Goal: Task Accomplishment & Management: Complete application form

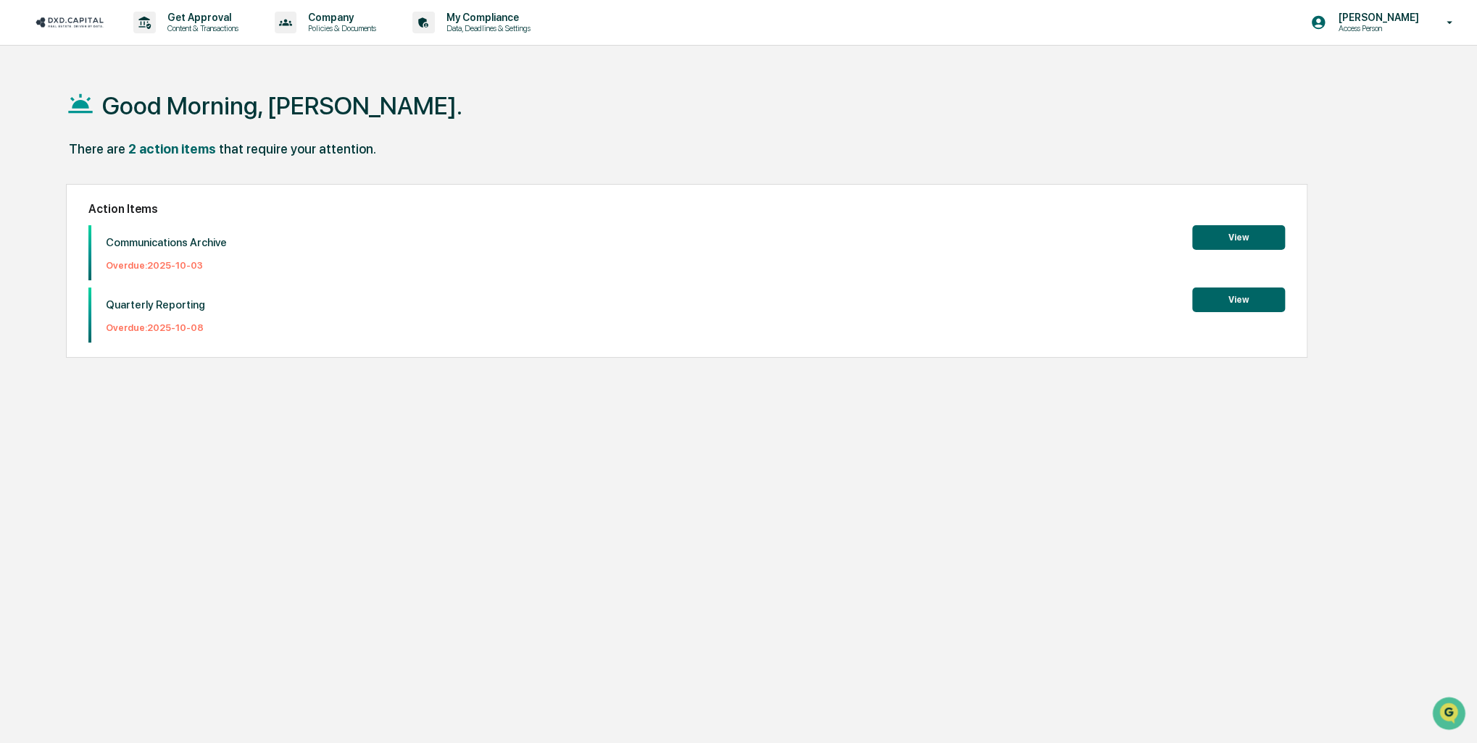
click at [1221, 241] on button "View" at bounding box center [1238, 237] width 93 height 25
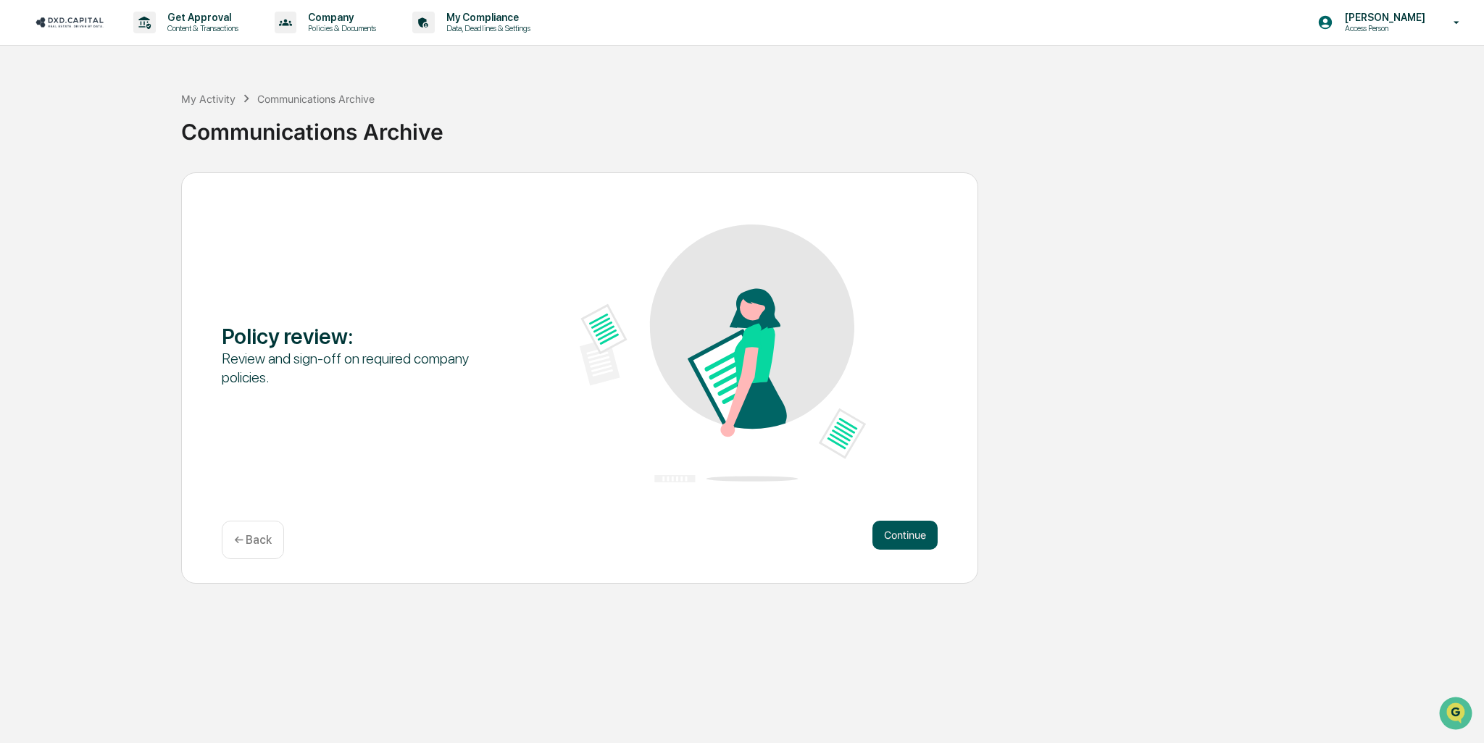
click at [910, 534] on button "Continue" at bounding box center [904, 535] width 65 height 29
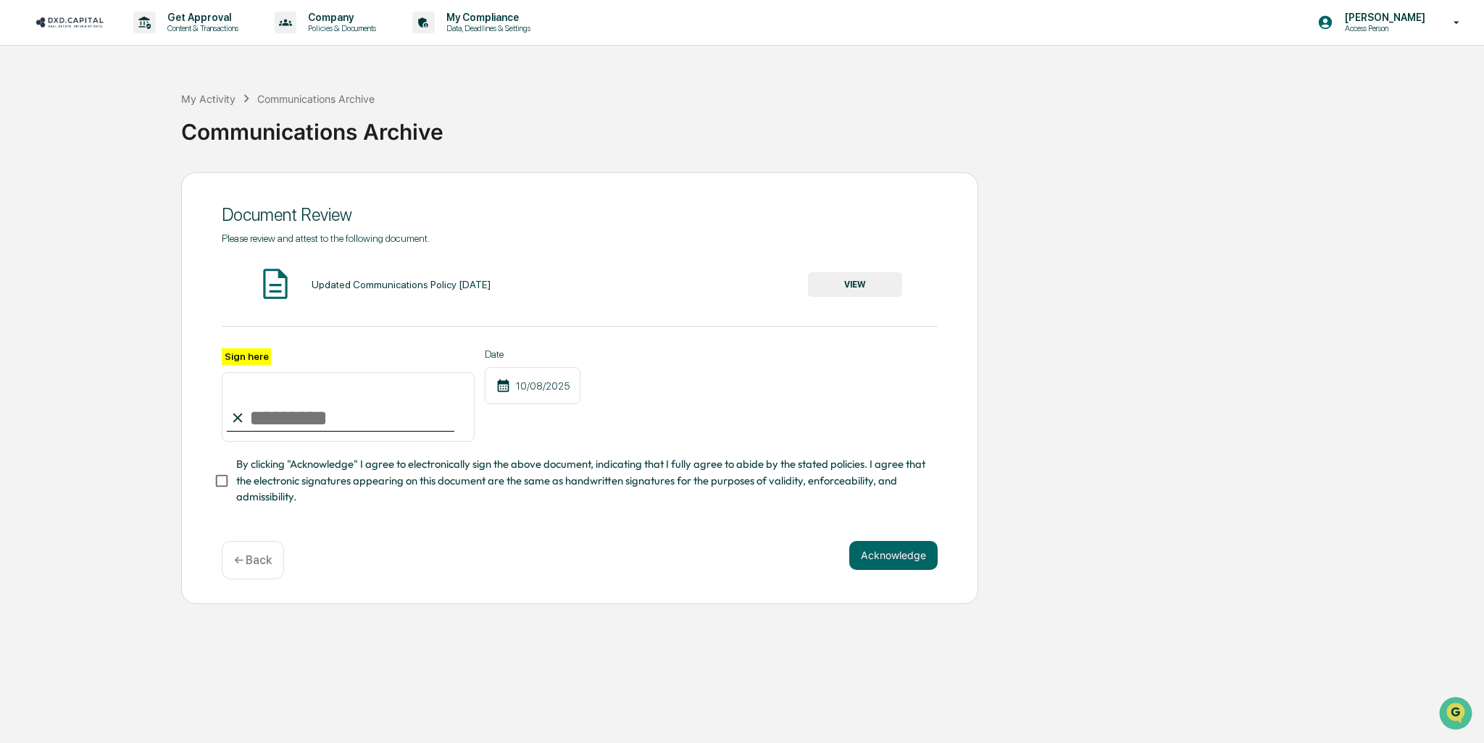
click at [274, 412] on input "Sign here" at bounding box center [348, 407] width 253 height 70
type input "**********"
click at [842, 282] on button "VIEW" at bounding box center [855, 284] width 94 height 25
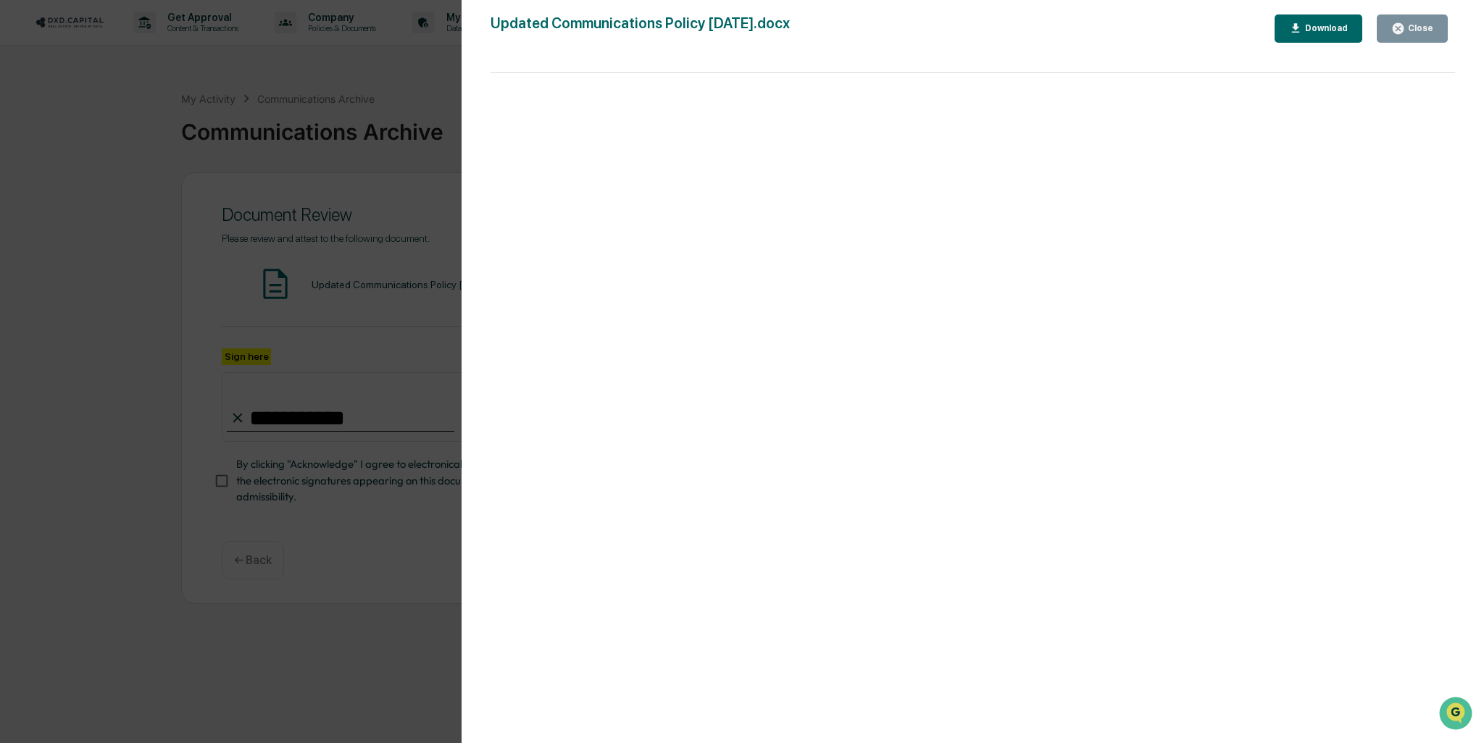
click at [1419, 28] on div "Close" at bounding box center [1419, 28] width 28 height 10
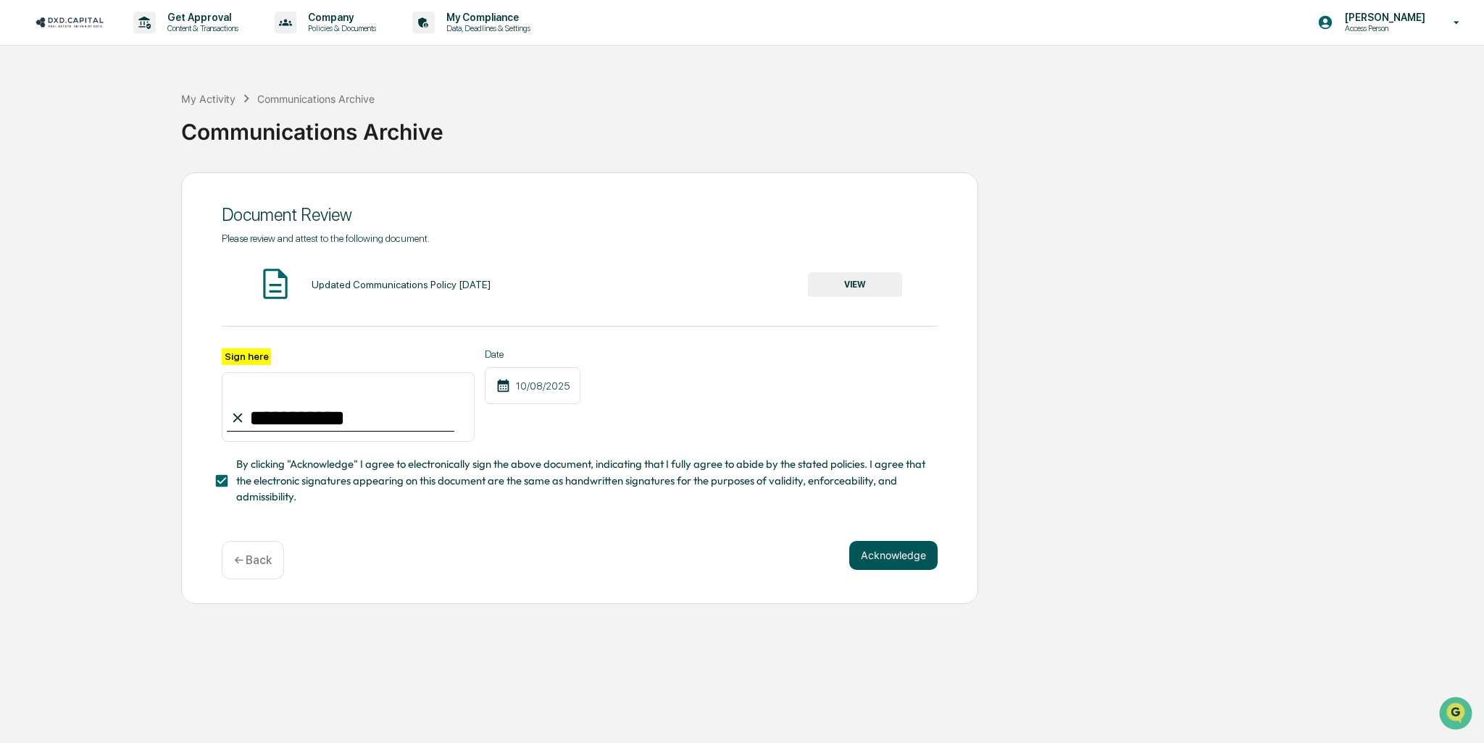
click at [885, 557] on button "Acknowledge" at bounding box center [893, 555] width 88 height 29
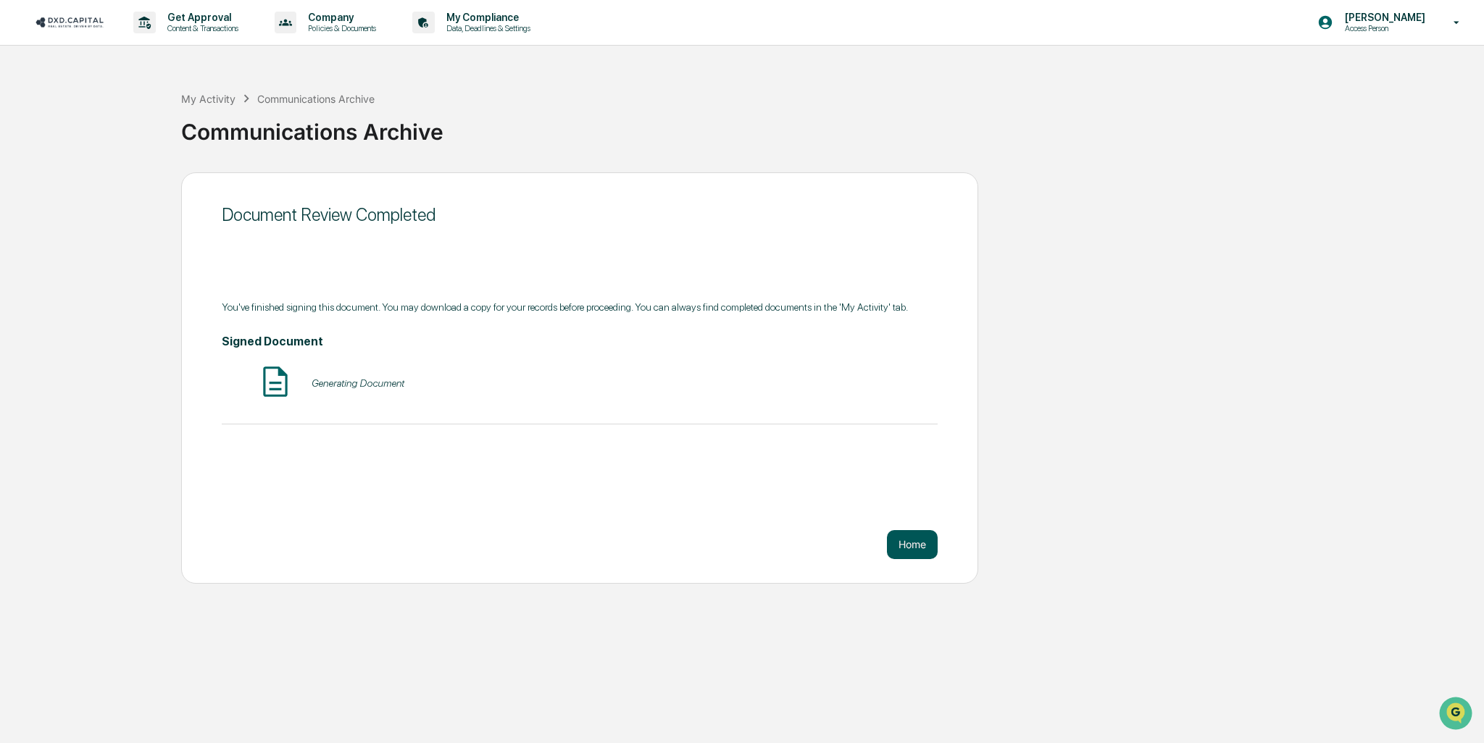
click at [901, 542] on button "Home" at bounding box center [912, 544] width 51 height 29
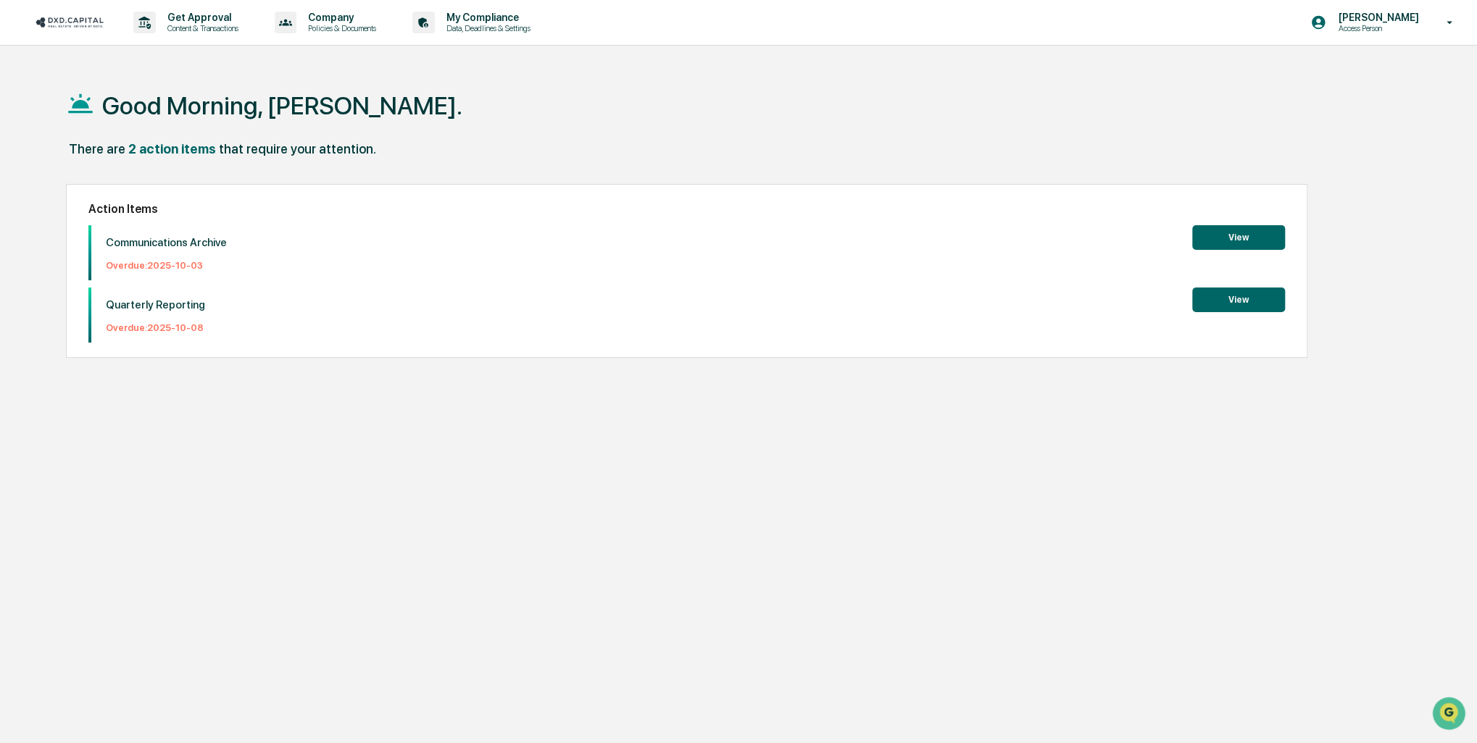
click at [1234, 238] on button "View" at bounding box center [1238, 237] width 93 height 25
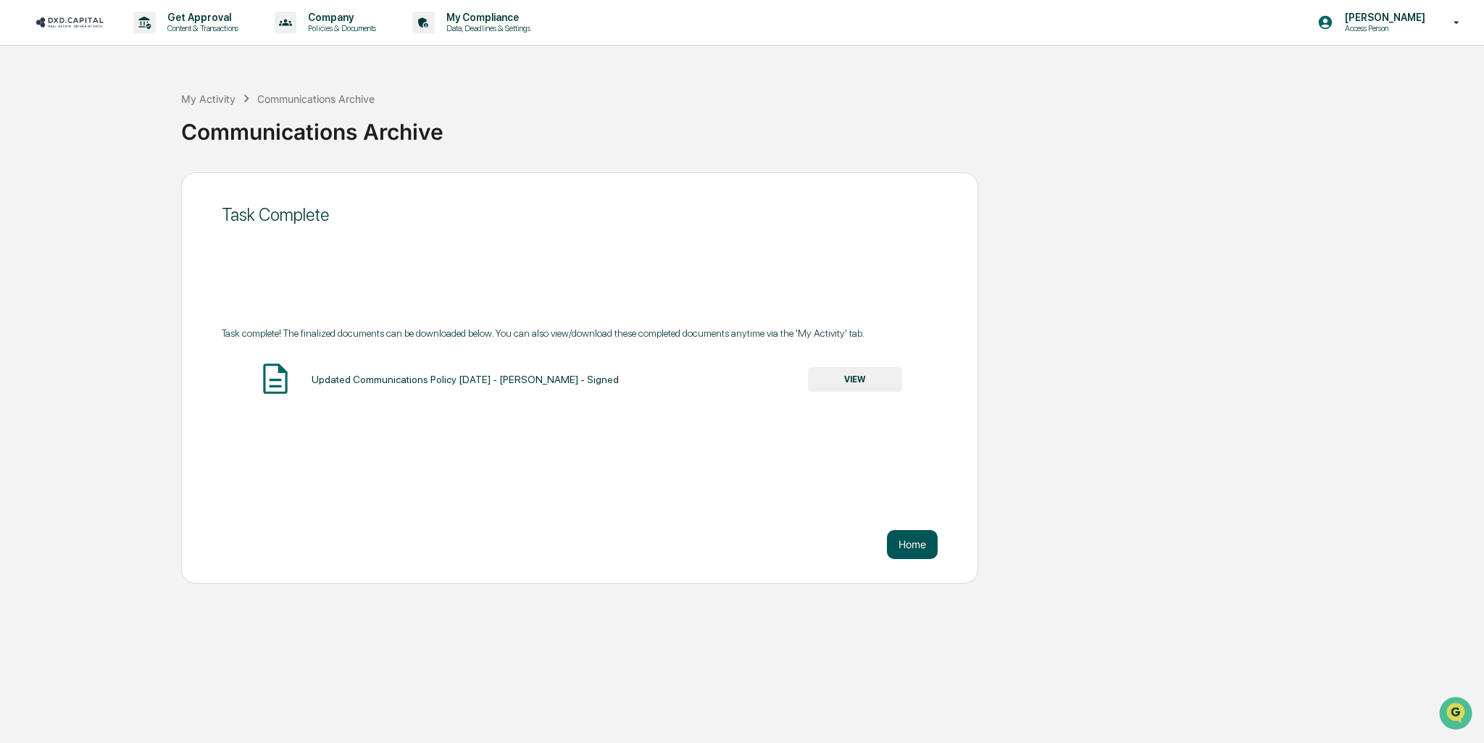
click at [920, 546] on button "Home" at bounding box center [912, 544] width 51 height 29
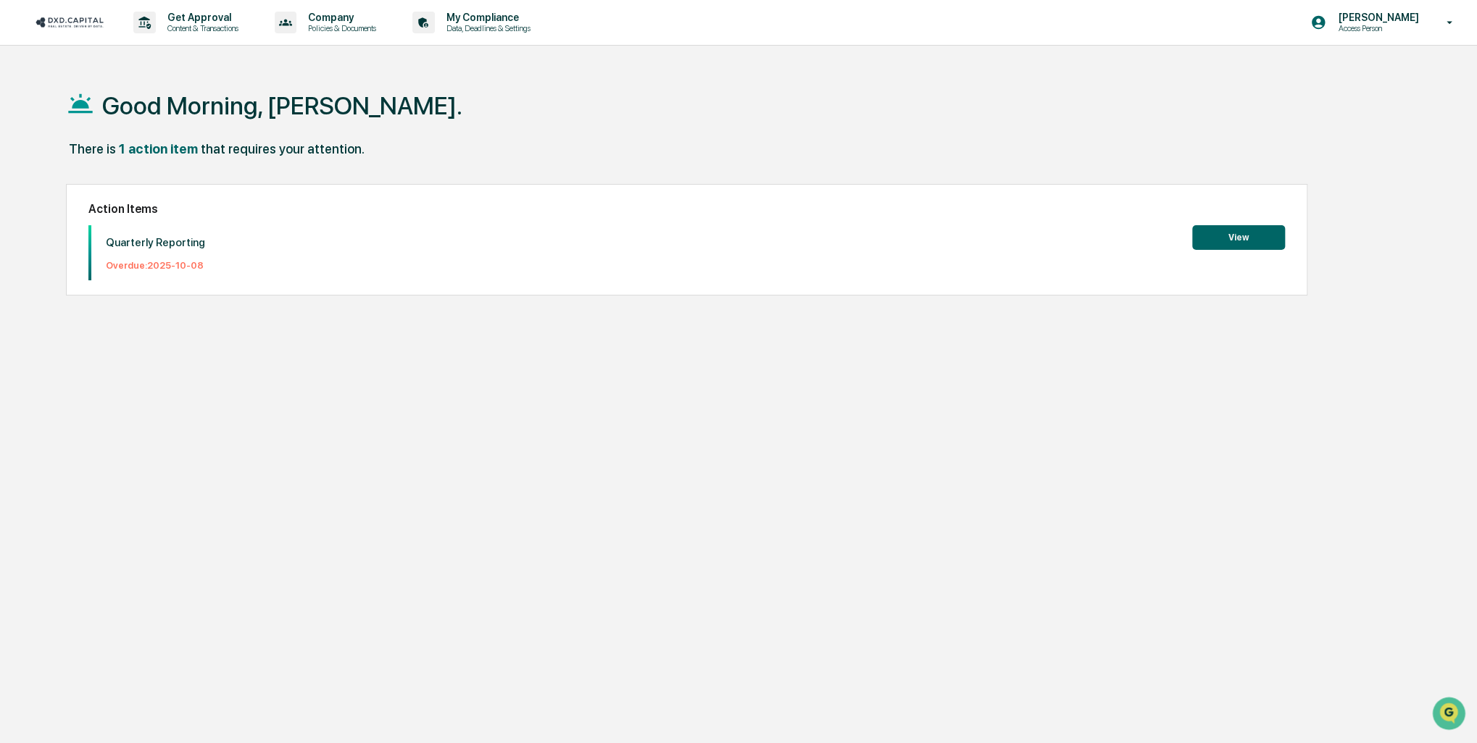
click at [1241, 241] on button "View" at bounding box center [1238, 237] width 93 height 25
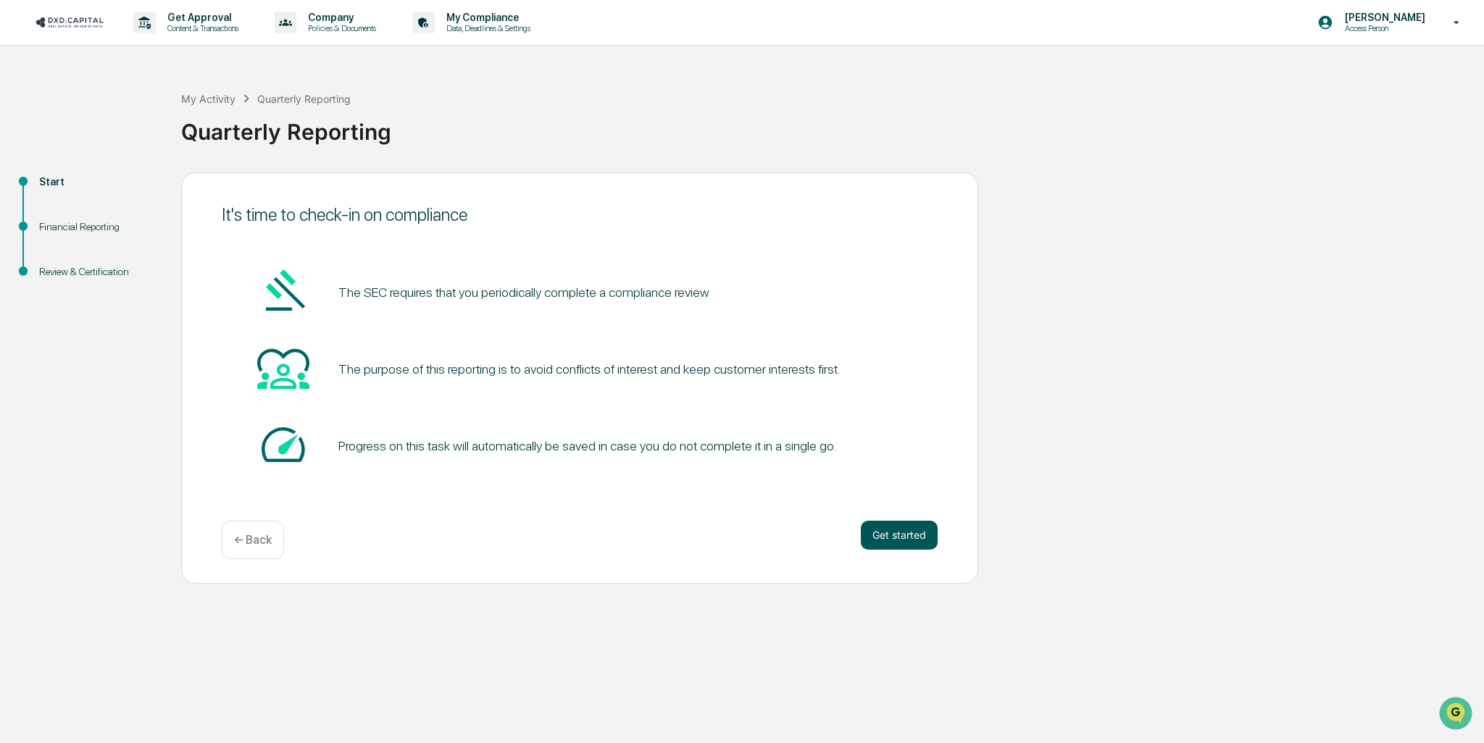
click at [891, 531] on button "Get started" at bounding box center [899, 535] width 77 height 29
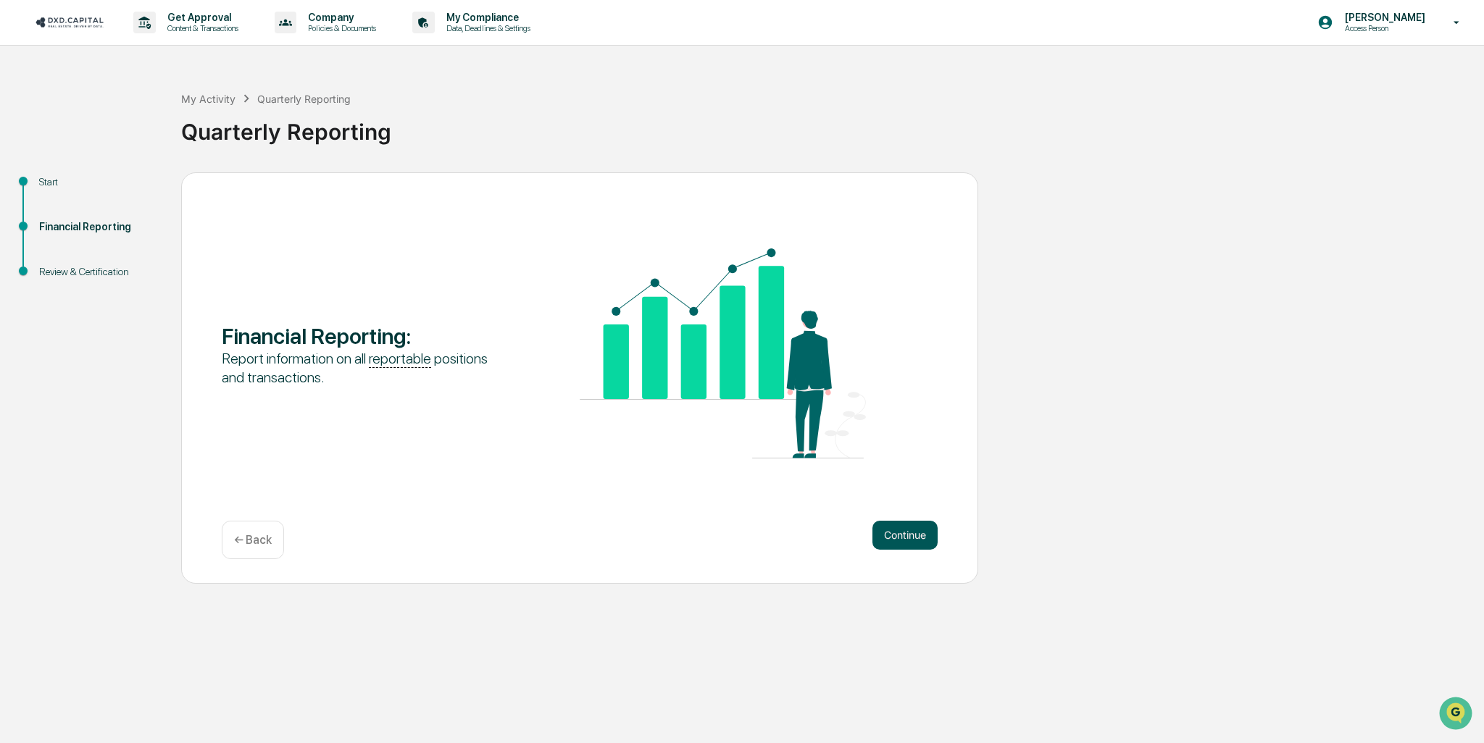
click at [909, 538] on button "Continue" at bounding box center [904, 535] width 65 height 29
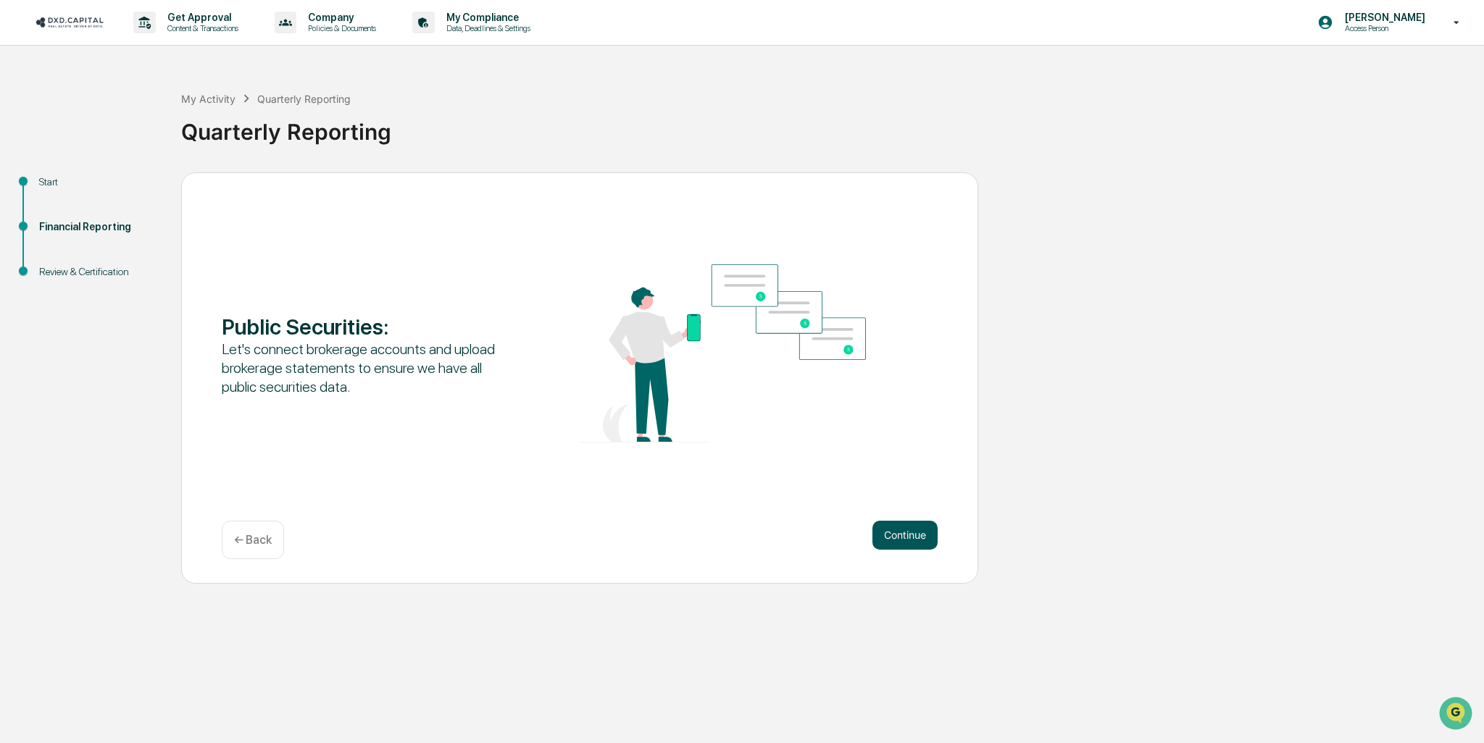
click at [909, 537] on button "Continue" at bounding box center [904, 535] width 65 height 29
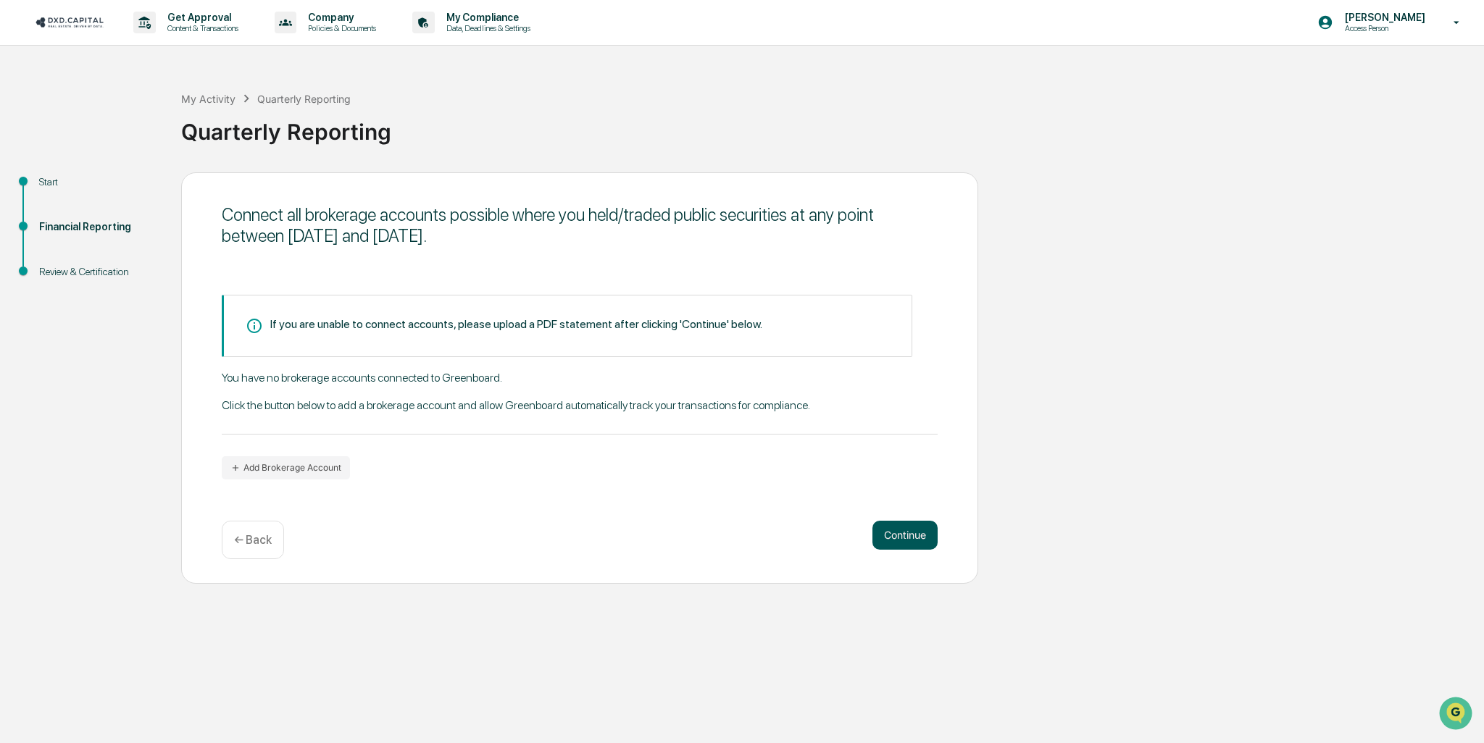
click at [904, 537] on button "Continue" at bounding box center [904, 535] width 65 height 29
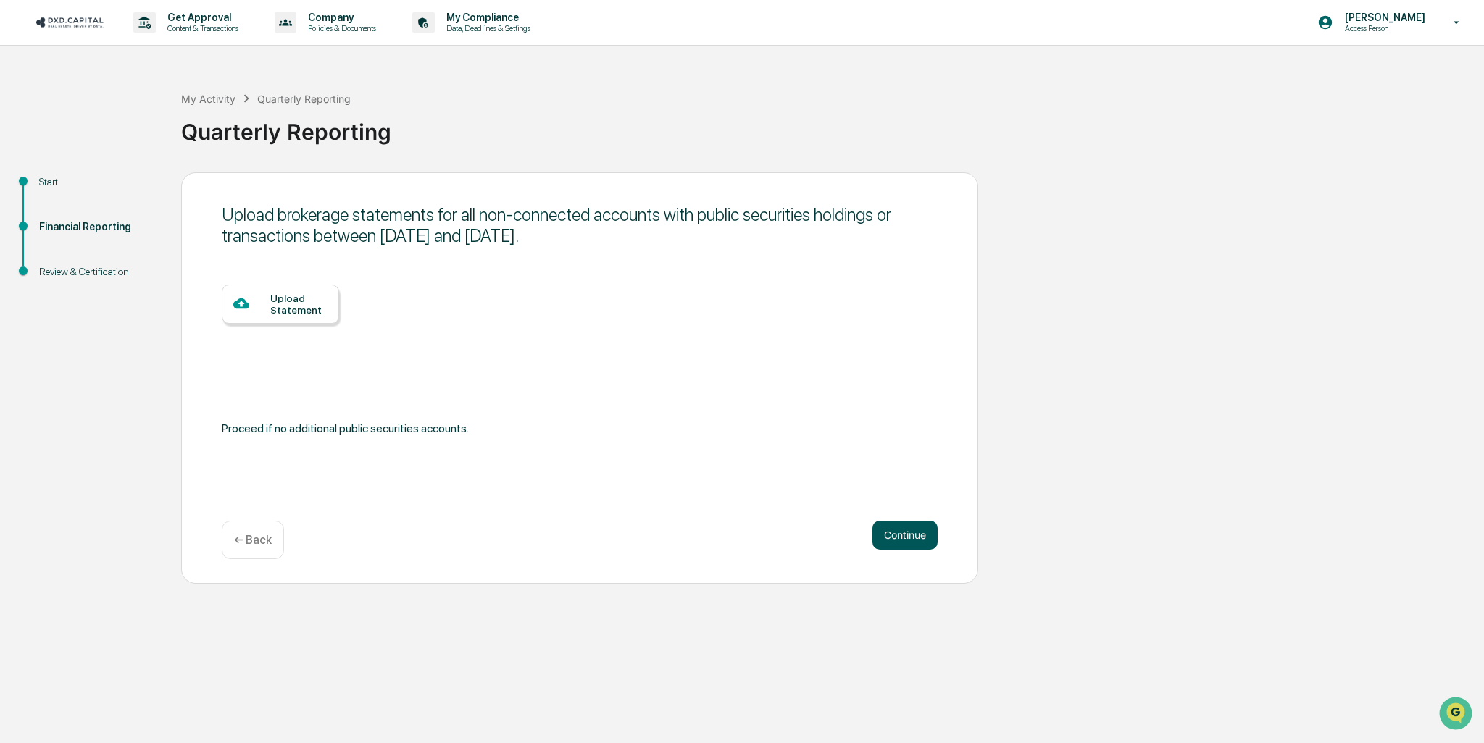
click at [904, 537] on button "Continue" at bounding box center [904, 535] width 65 height 29
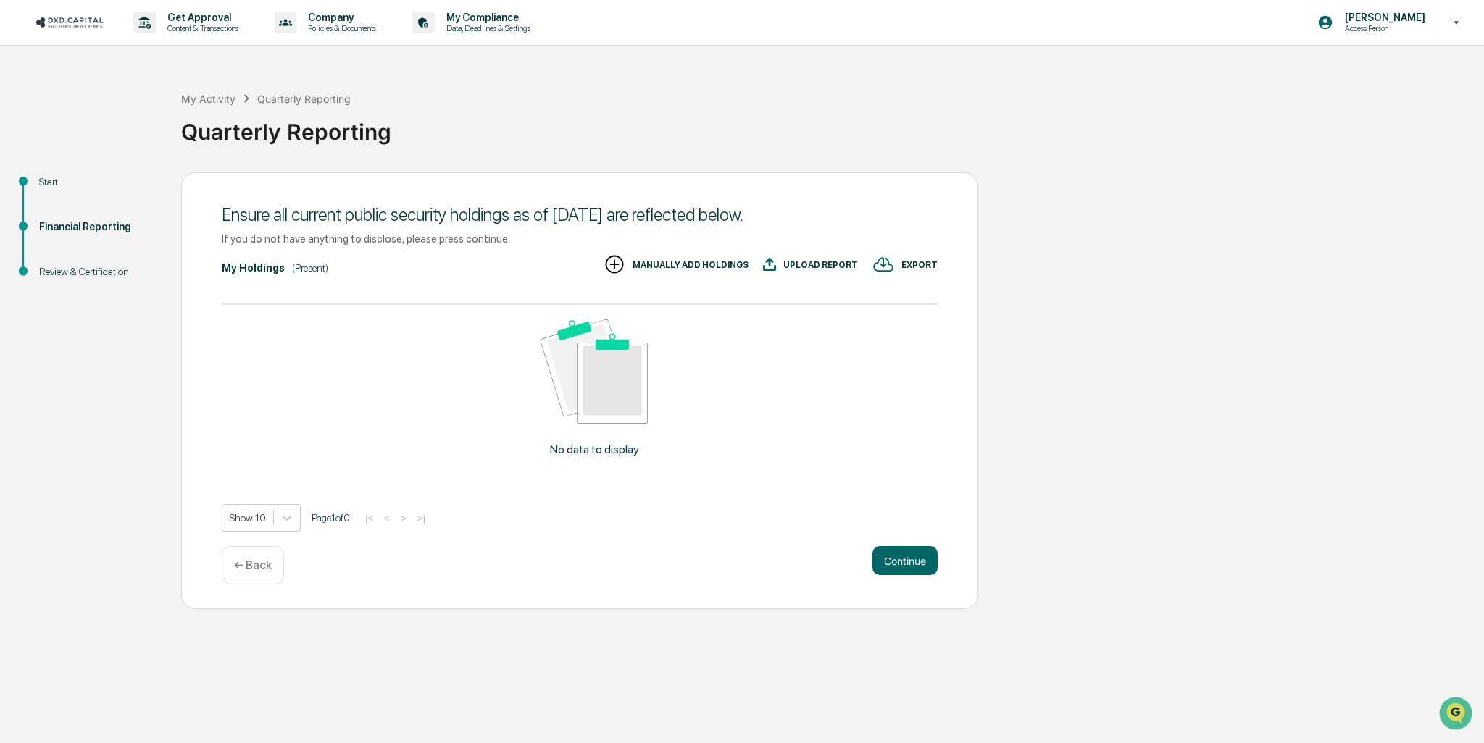
click at [900, 537] on div "Ensure all current public security holdings as of [DATE] are reflected below. I…" at bounding box center [579, 390] width 797 height 437
click at [901, 566] on button "Continue" at bounding box center [904, 560] width 65 height 29
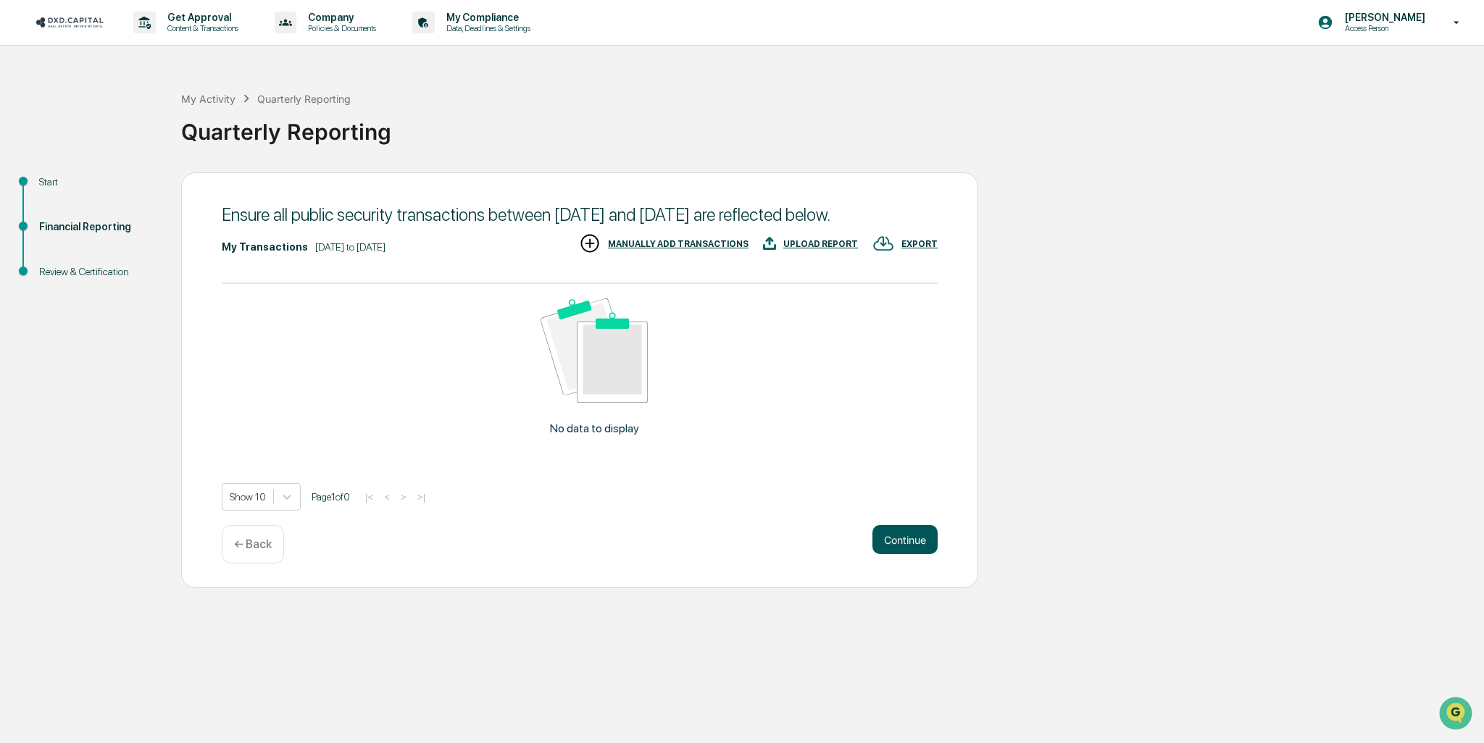
click at [902, 554] on button "Continue" at bounding box center [904, 539] width 65 height 29
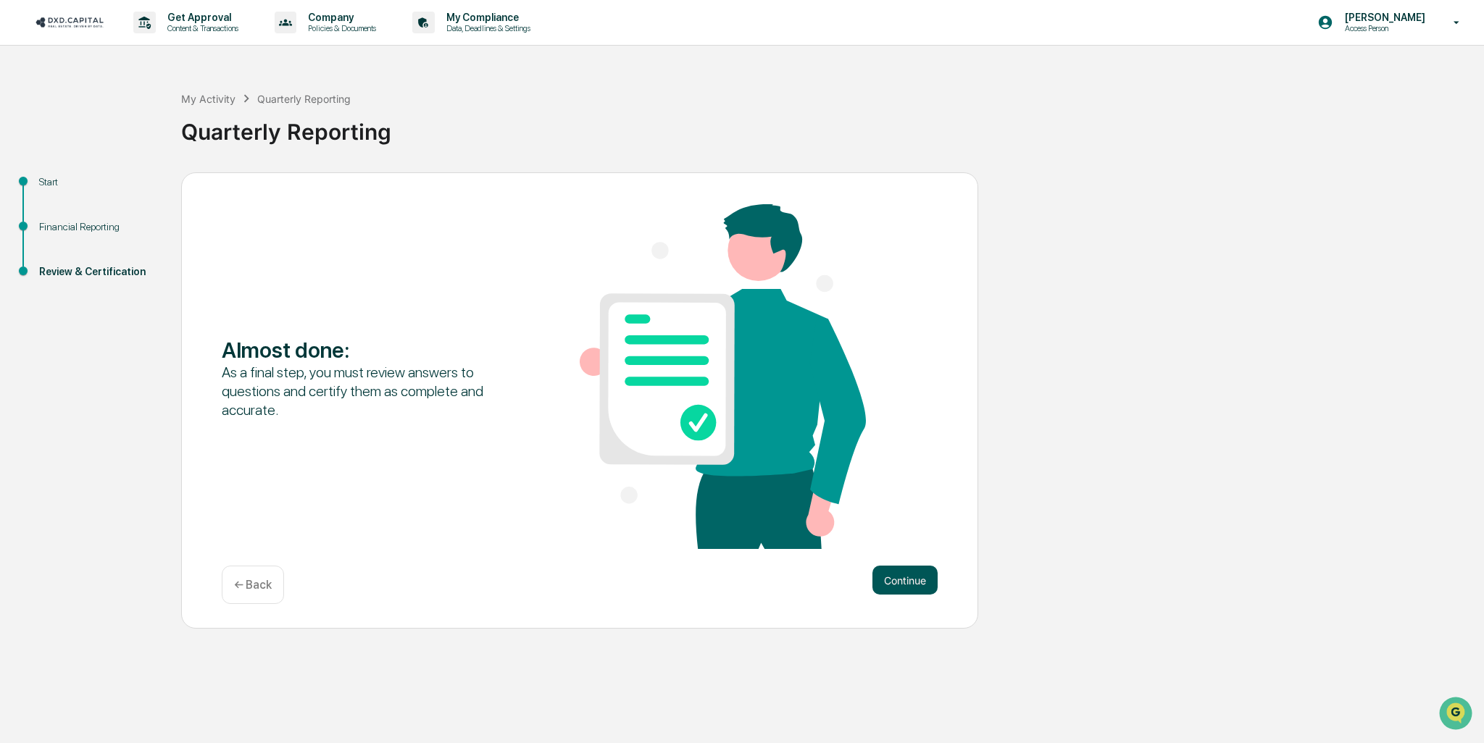
click at [900, 580] on button "Continue" at bounding box center [904, 580] width 65 height 29
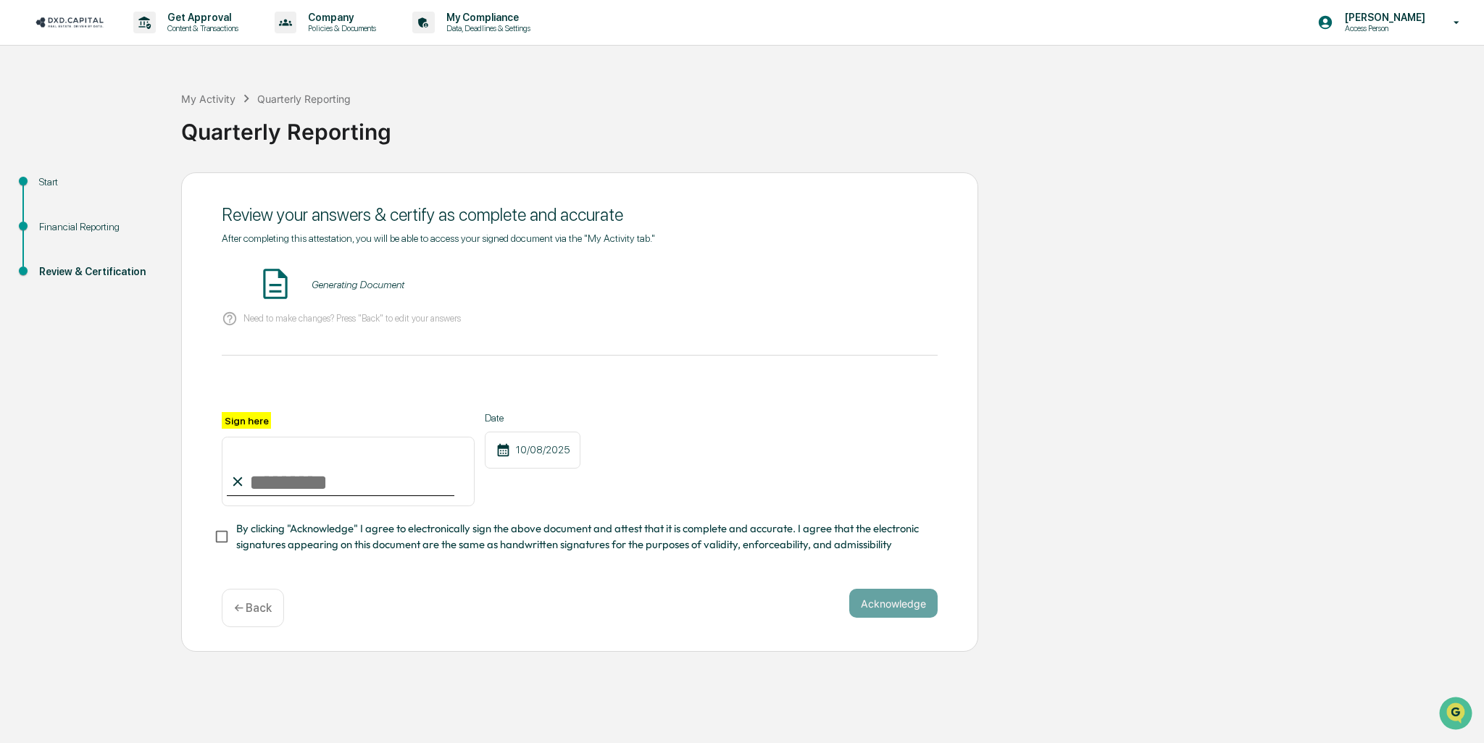
click at [270, 489] on input "Sign here" at bounding box center [348, 472] width 253 height 70
type input "**********"
click at [841, 283] on button "VIEW" at bounding box center [855, 284] width 94 height 25
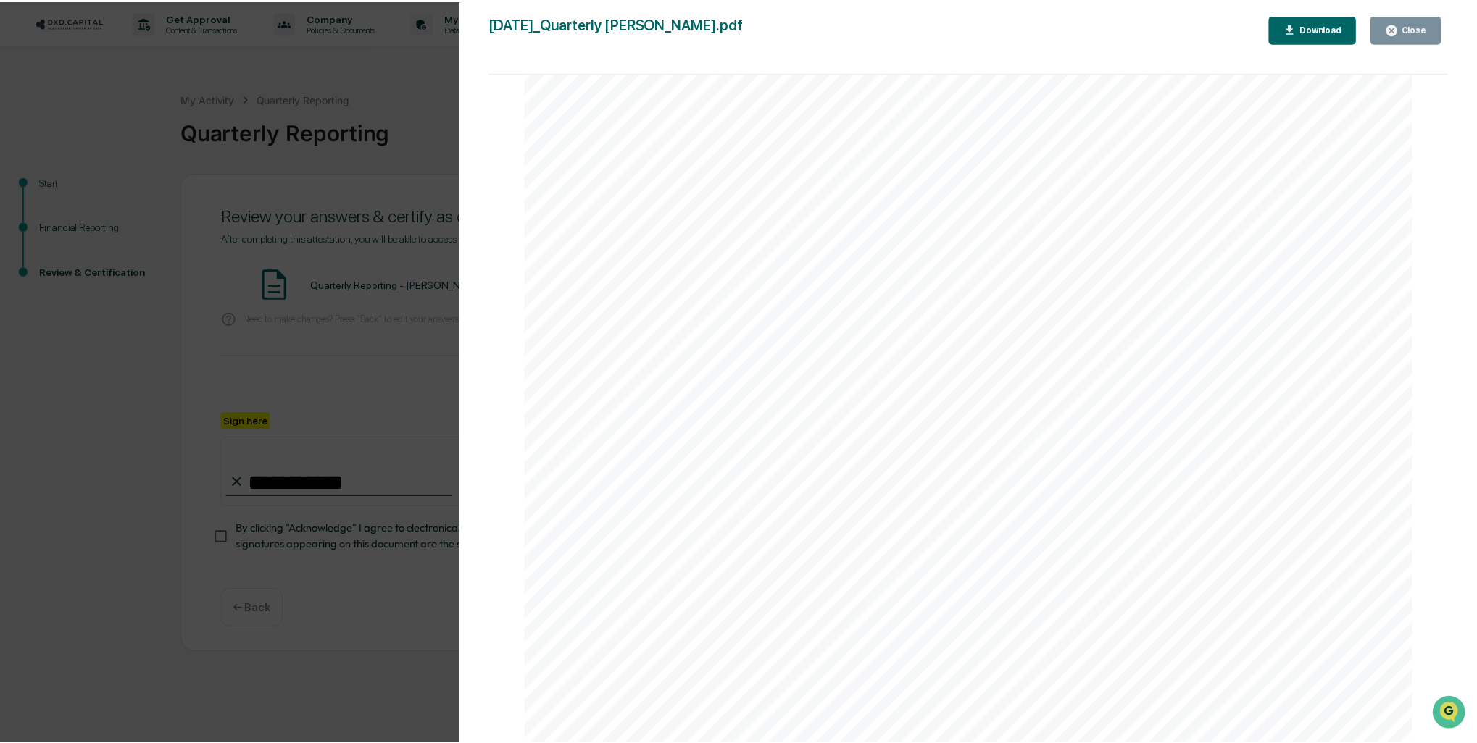
scroll to position [372, 0]
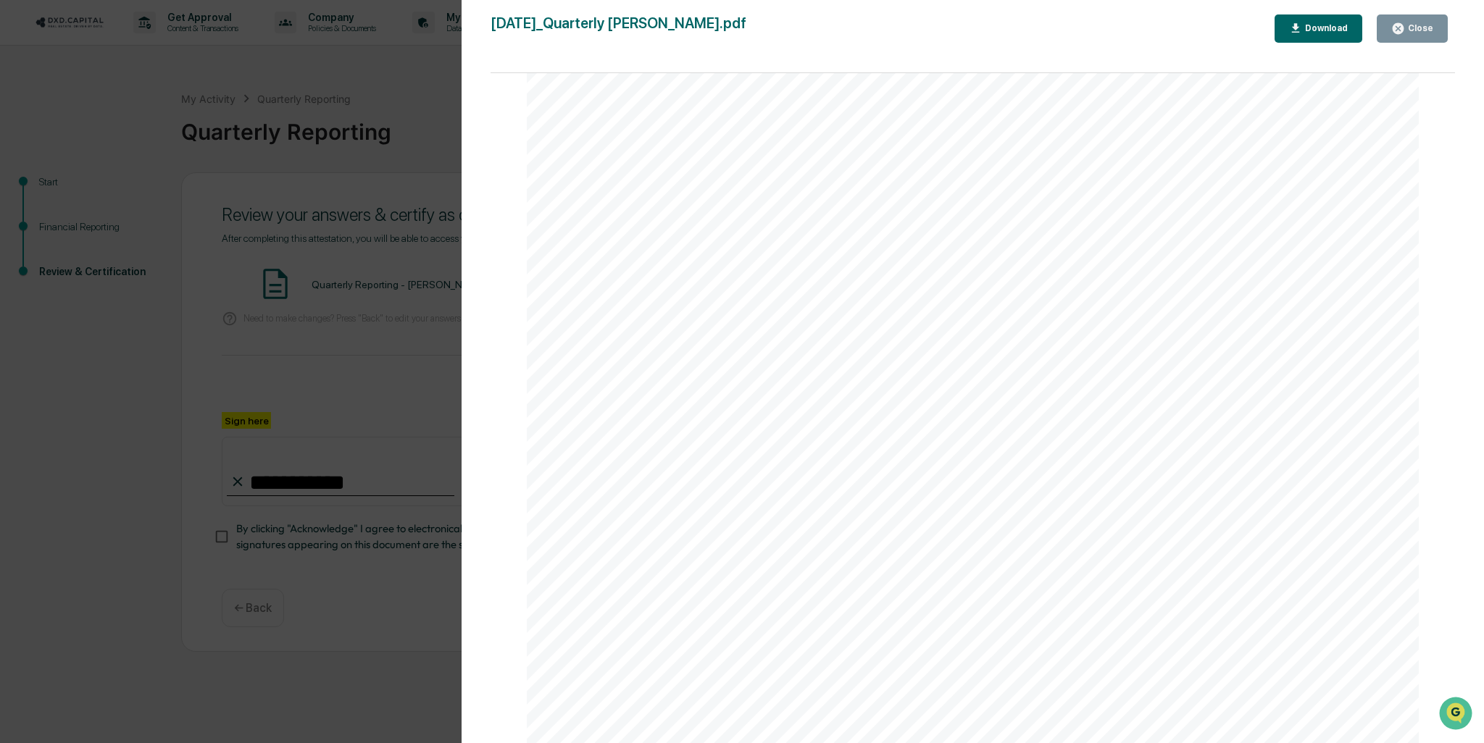
click at [1422, 28] on div "Close" at bounding box center [1419, 28] width 28 height 10
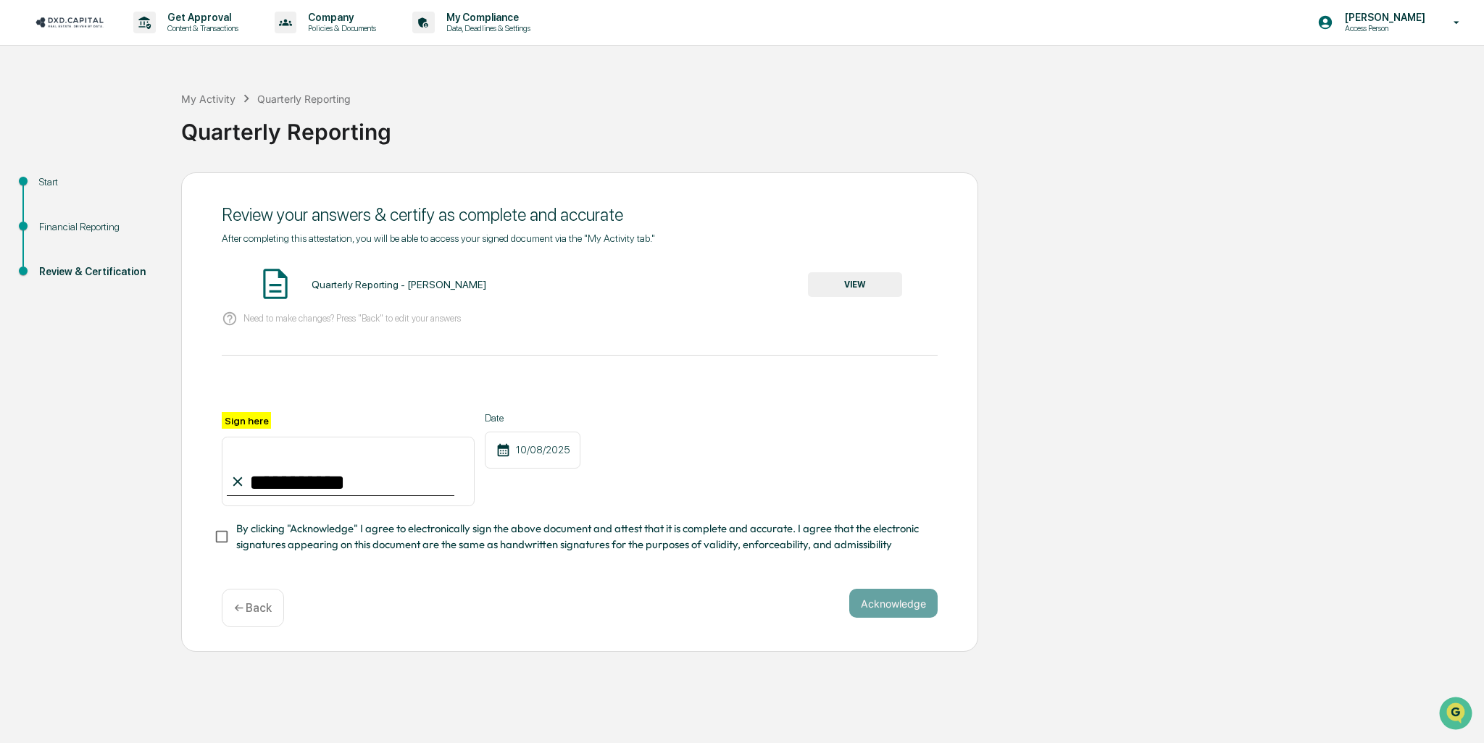
click at [253, 541] on span "By clicking "Acknowledge" I agree to electronically sign the above document and…" at bounding box center [581, 537] width 690 height 33
click at [908, 607] on button "Acknowledge" at bounding box center [893, 603] width 88 height 29
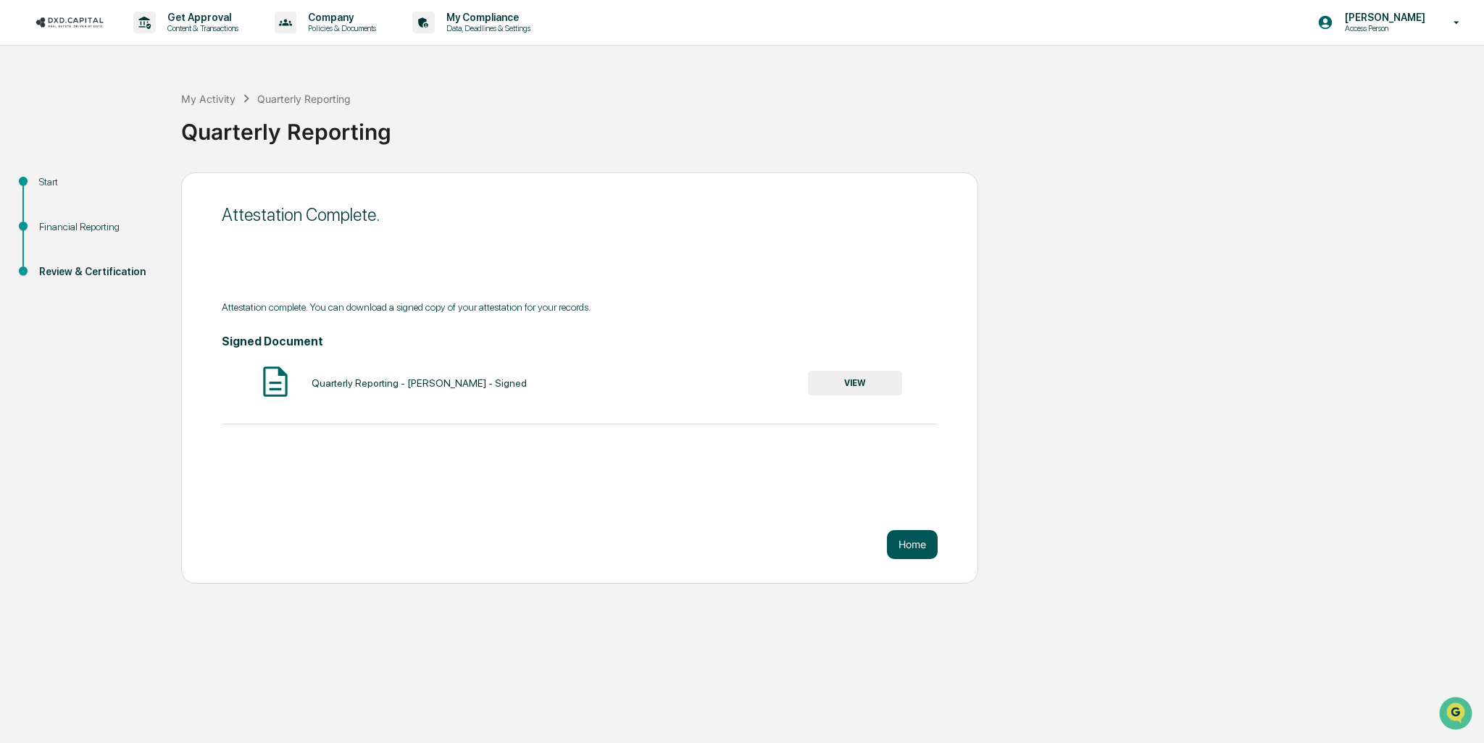
click at [914, 546] on button "Home" at bounding box center [912, 544] width 51 height 29
